Goal: Transaction & Acquisition: Download file/media

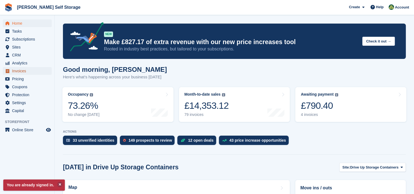
click at [16, 73] on span "Invoices" at bounding box center [28, 71] width 33 height 8
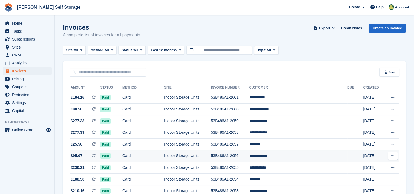
click at [396, 156] on button at bounding box center [393, 156] width 10 height 8
click at [376, 166] on p "Download PDF" at bounding box center [372, 166] width 48 height 7
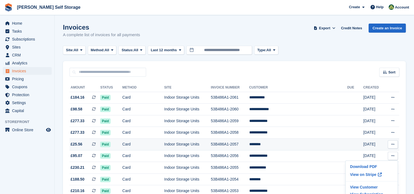
click at [395, 144] on icon at bounding box center [393, 144] width 3 height 4
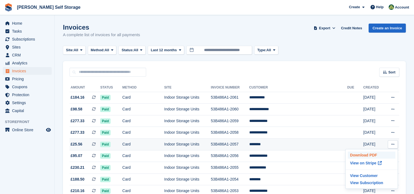
click at [368, 155] on p "Download PDF" at bounding box center [372, 154] width 48 height 7
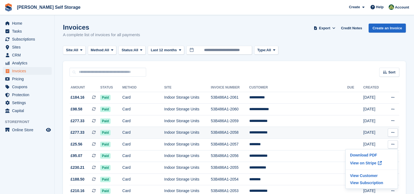
click at [393, 131] on icon at bounding box center [393, 133] width 3 height 4
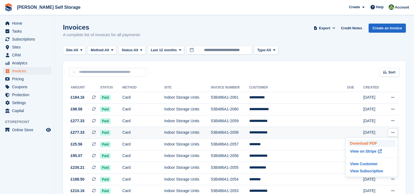
click at [358, 143] on p "Download PDF" at bounding box center [372, 143] width 48 height 7
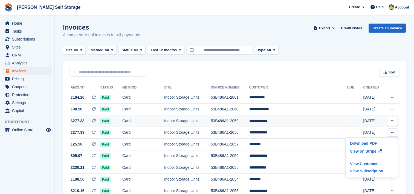
click at [395, 121] on icon at bounding box center [393, 121] width 3 height 4
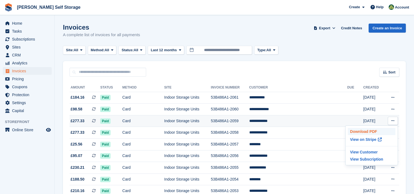
click at [367, 131] on p "Download PDF" at bounding box center [372, 131] width 48 height 7
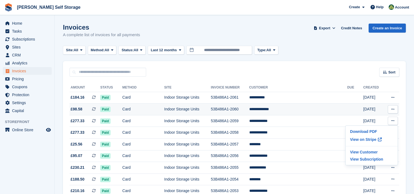
click at [395, 109] on button at bounding box center [393, 109] width 10 height 8
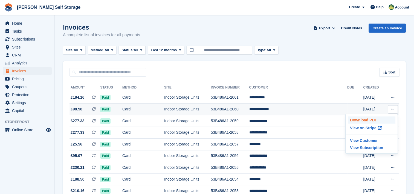
click at [365, 121] on p "Download PDF" at bounding box center [372, 119] width 48 height 7
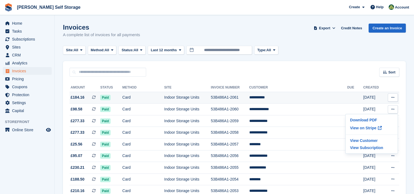
click at [392, 97] on icon at bounding box center [393, 98] width 3 height 4
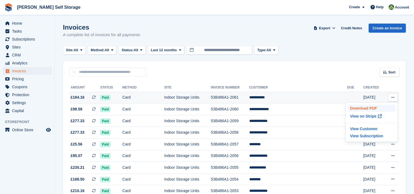
click at [368, 107] on p "Download PDF" at bounding box center [372, 108] width 48 height 7
